Goal: Transaction & Acquisition: Purchase product/service

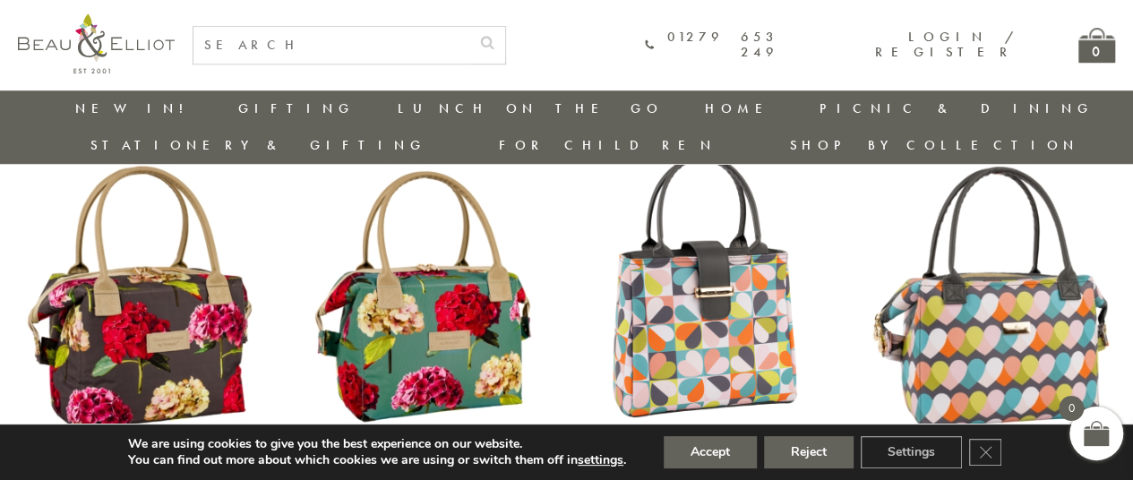
scroll to position [691, 0]
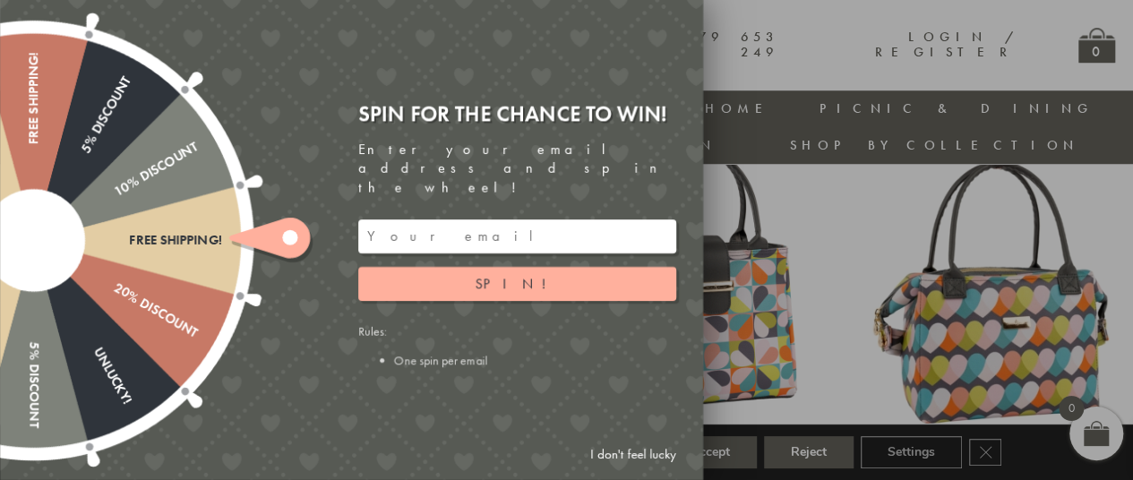
click at [314, 265] on div "Free shipping! 20% Discount Unlucky! 5% Discount 10% Discount Unlucky! 15% Disc…" at bounding box center [251, 240] width 904 height 480
click at [282, 247] on icon at bounding box center [269, 238] width 81 height 40
click at [469, 352] on li "One spin per email" at bounding box center [535, 360] width 282 height 16
click at [558, 219] on input "email" at bounding box center [517, 236] width 318 height 34
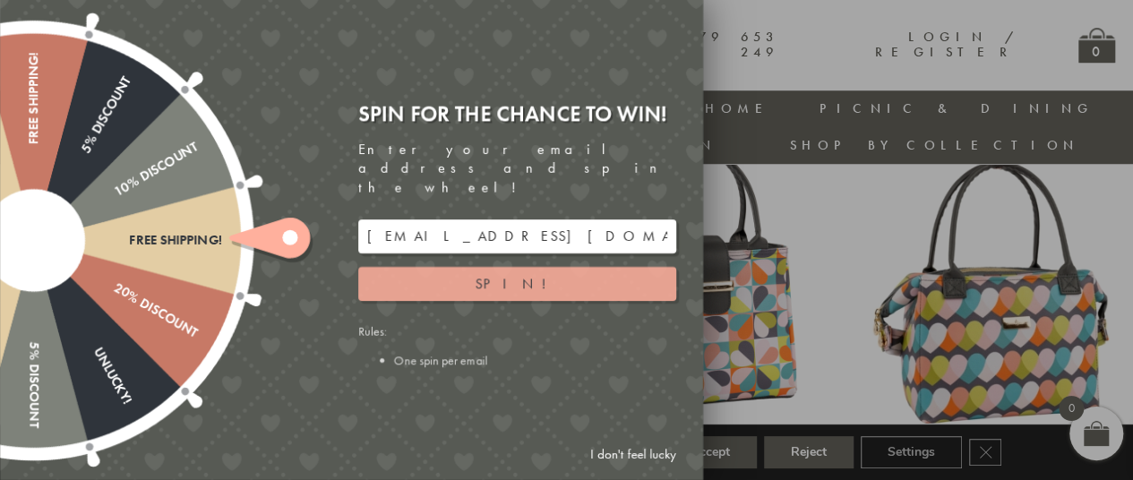
click at [591, 267] on button "Spin!" at bounding box center [517, 284] width 318 height 34
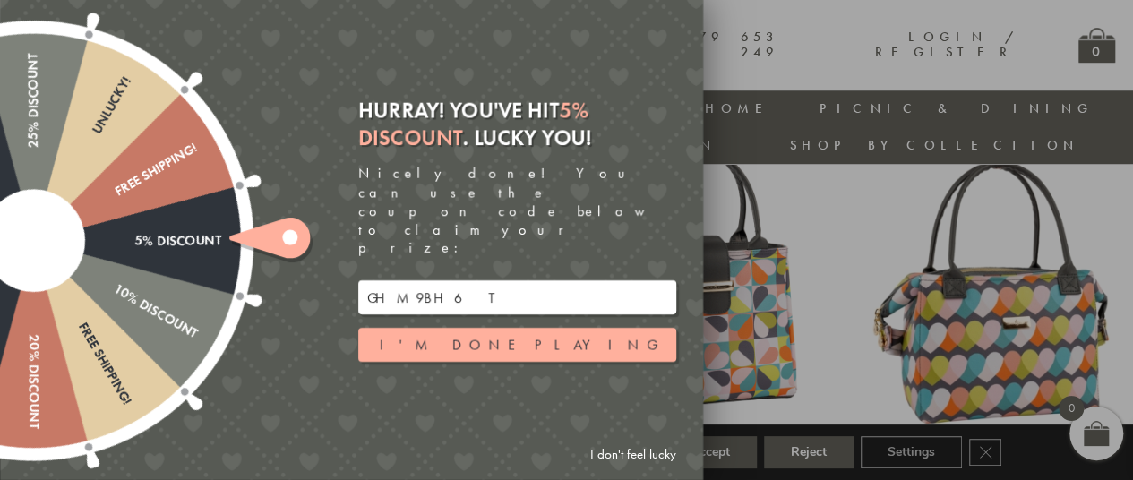
click at [575, 280] on input "GHM9BH6T" at bounding box center [517, 297] width 318 height 34
type input "G"
type input "n"
type input "[EMAIL_ADDRESS][DOMAIN_NAME]"
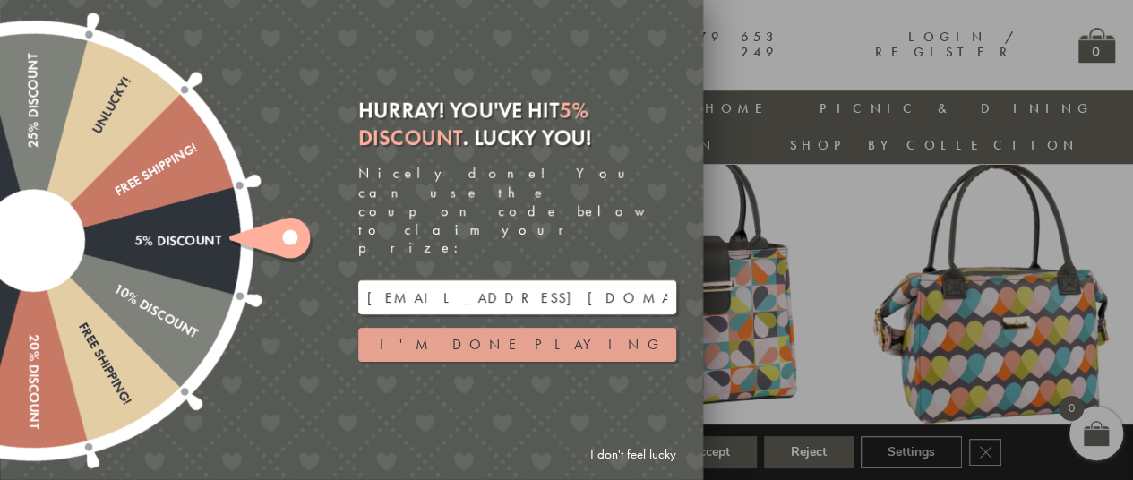
click at [629, 328] on button "I'm done playing" at bounding box center [517, 345] width 318 height 34
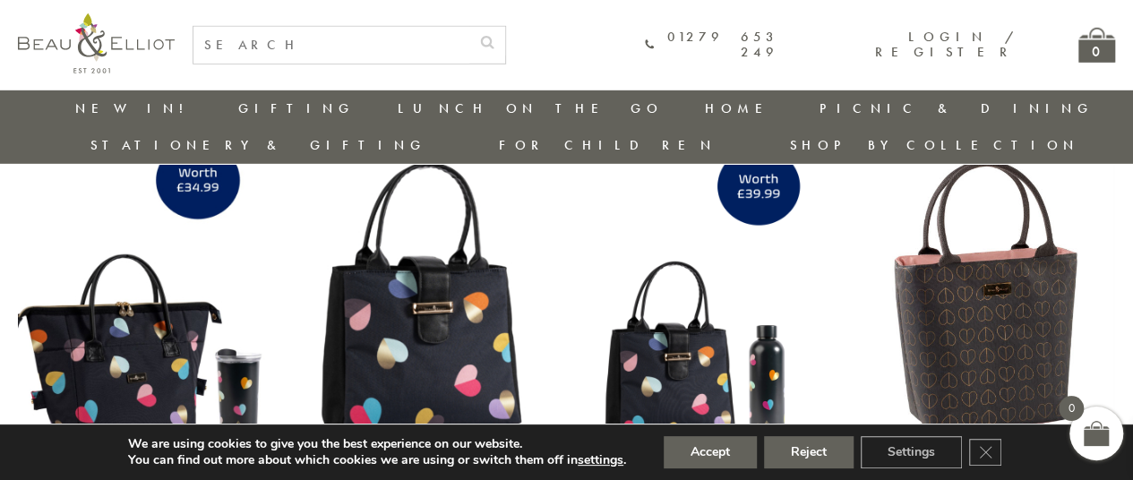
scroll to position [2697, 0]
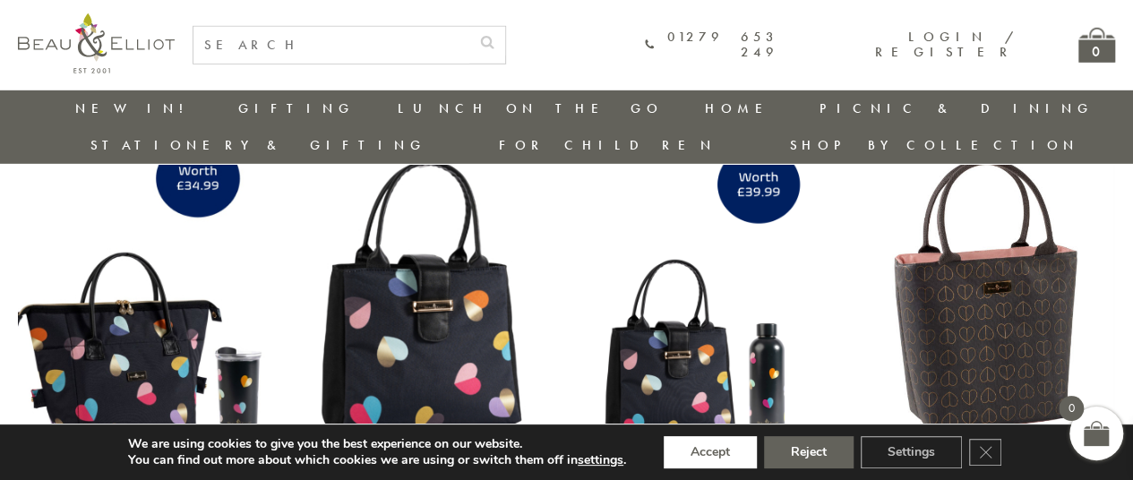
click at [711, 455] on button "Accept" at bounding box center [710, 452] width 93 height 32
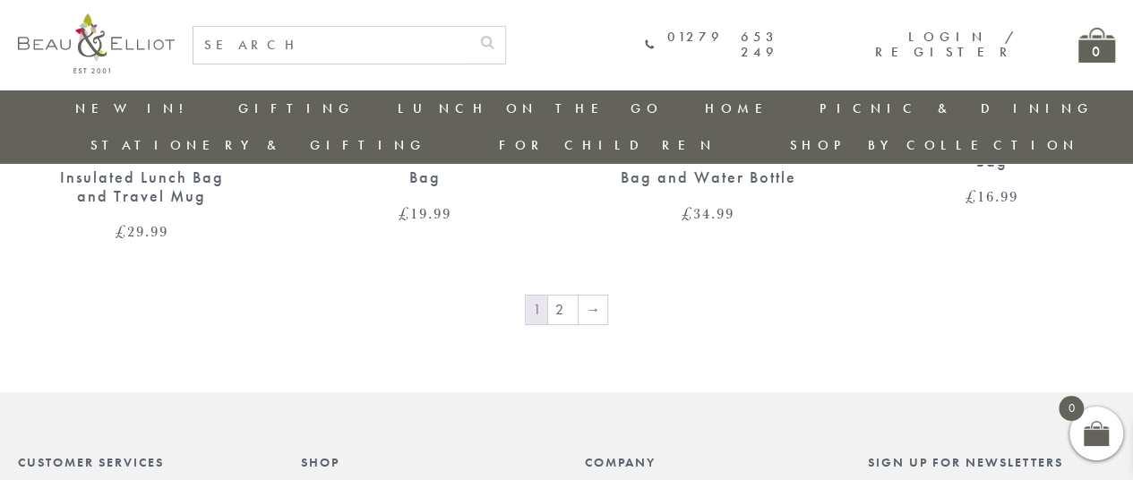
scroll to position [3091, 0]
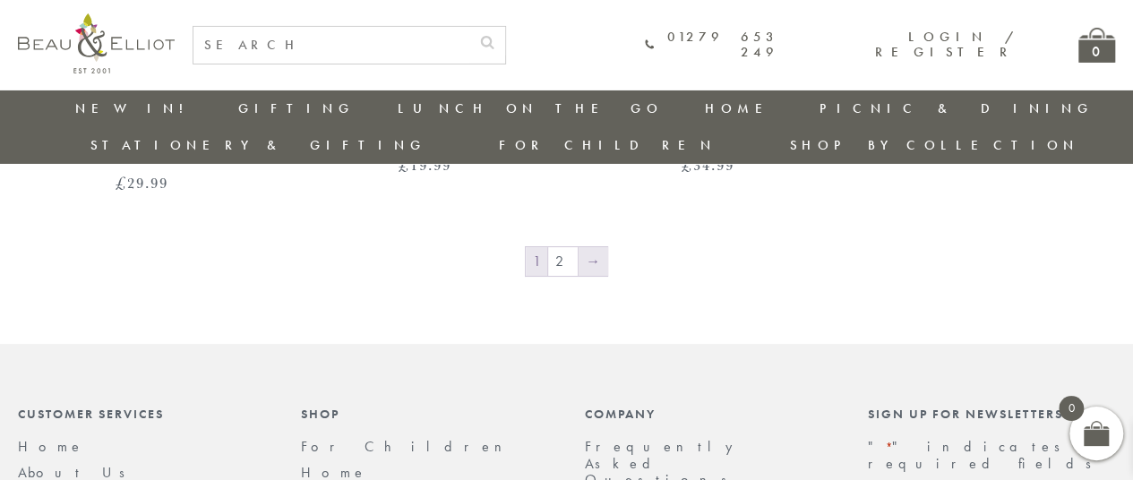
click at [578, 247] on link "→" at bounding box center [592, 261] width 29 height 29
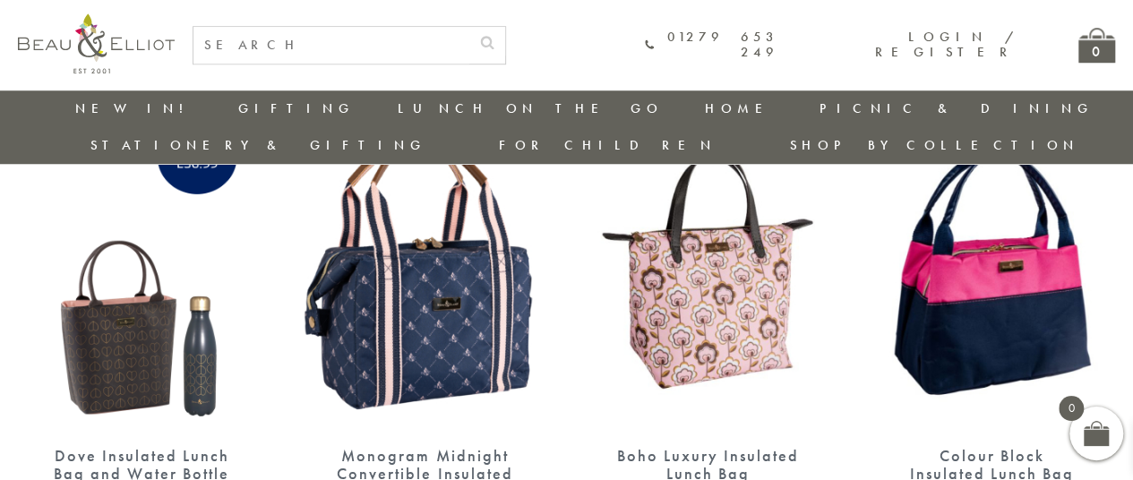
scroll to position [705, 0]
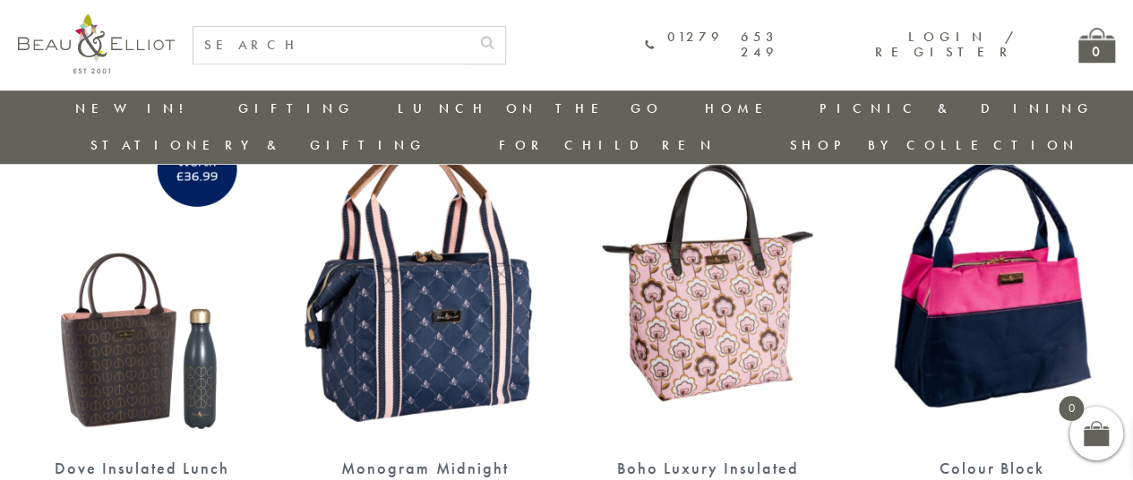
click at [402, 253] on img at bounding box center [424, 281] width 247 height 319
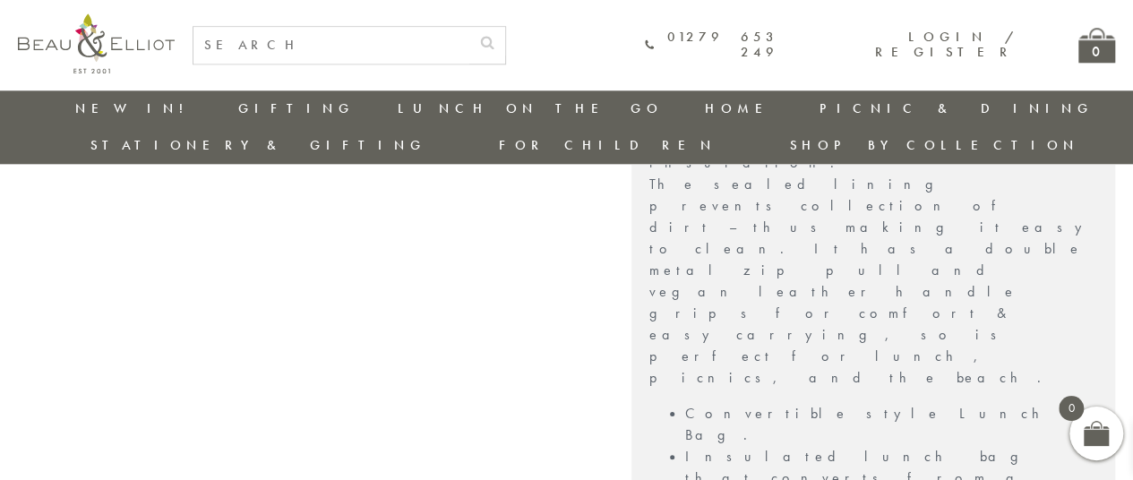
scroll to position [965, 0]
